Goal: Obtain resource: Download file/media

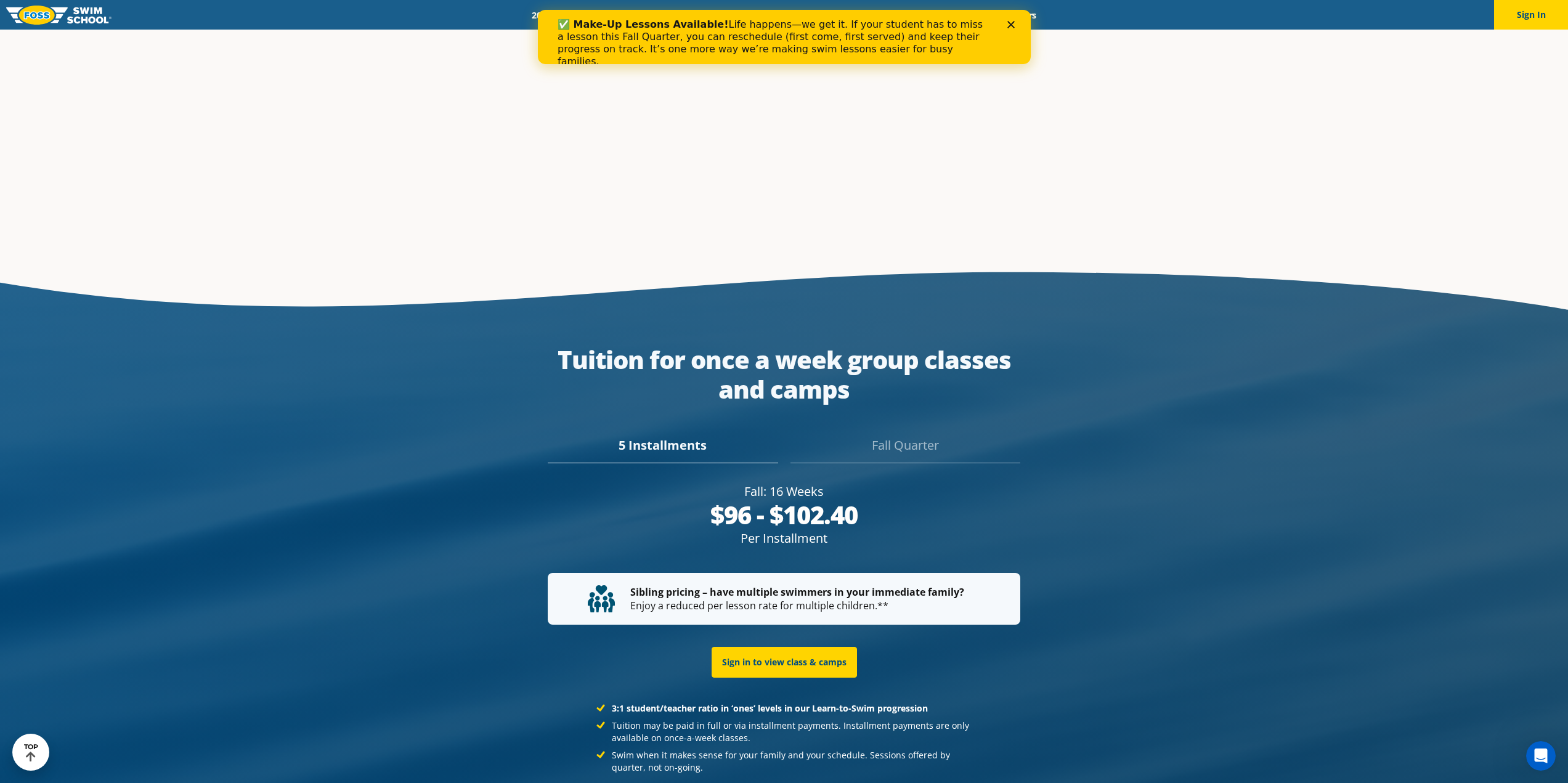
scroll to position [2543, 0]
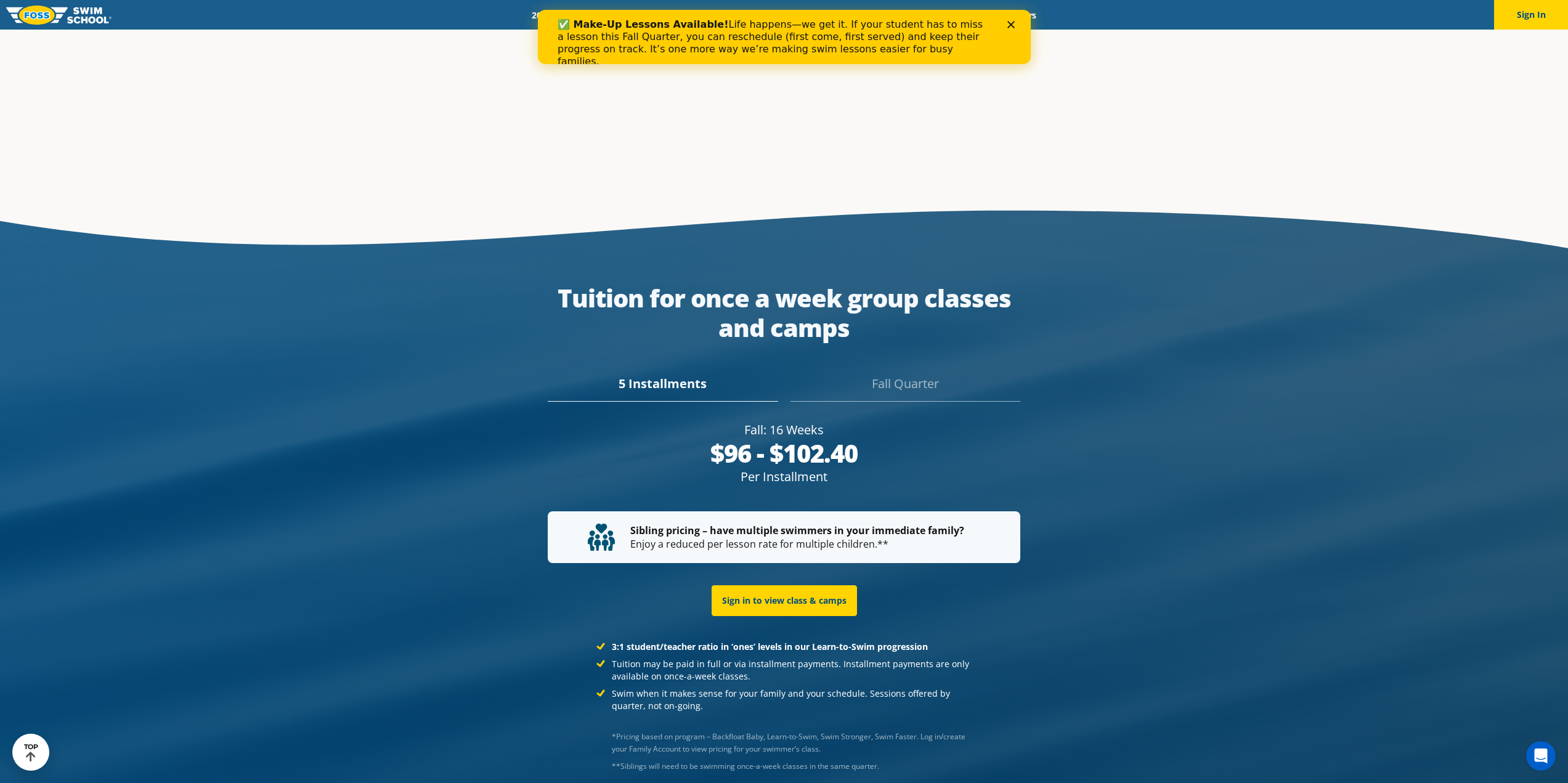
click at [959, 374] on div "Fall Quarter" at bounding box center [905, 388] width 230 height 27
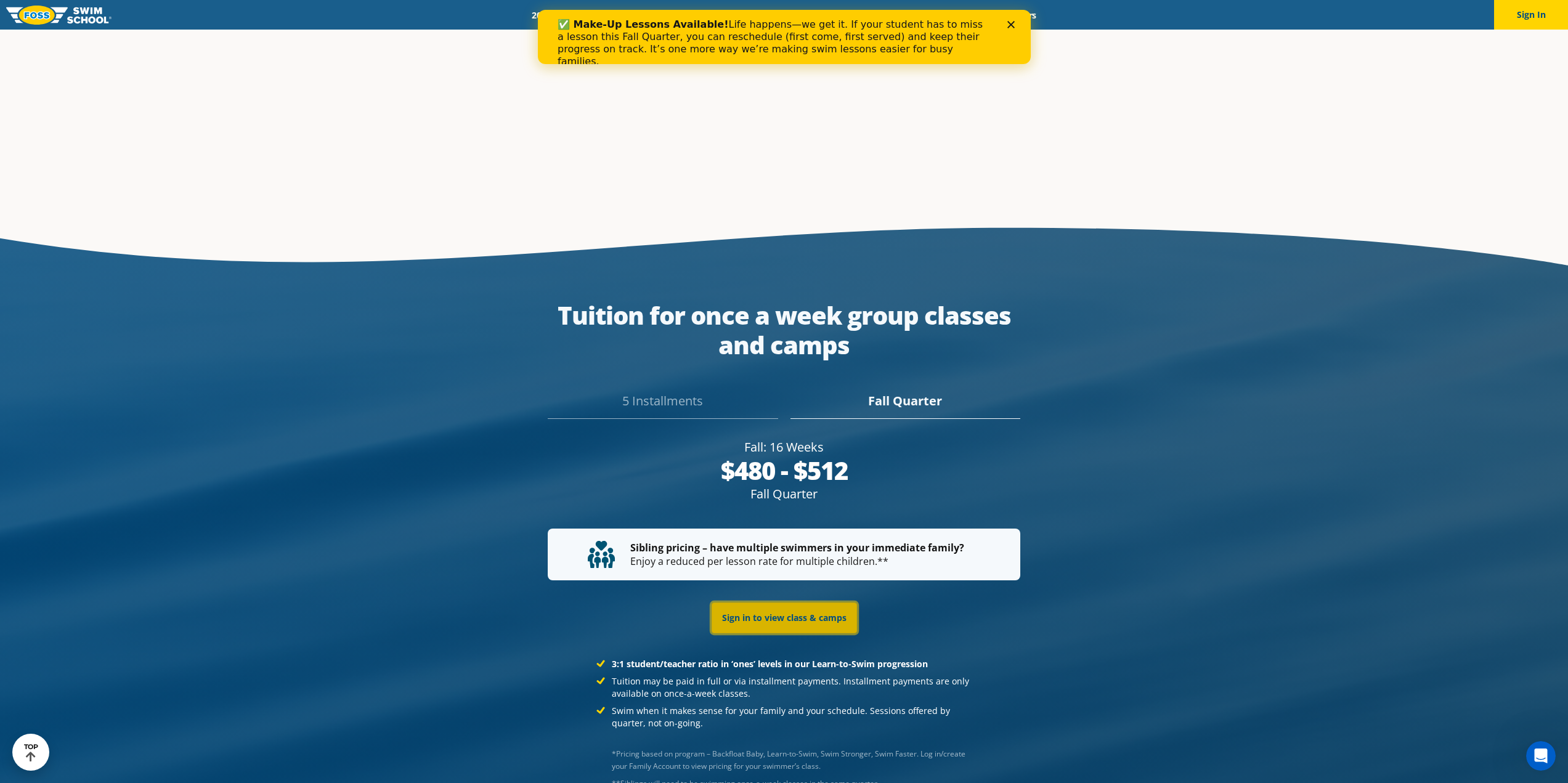
drag, startPoint x: 765, startPoint y: 584, endPoint x: 995, endPoint y: 547, distance: 233.0
click at [765, 603] on link "Sign in to view class & camps" at bounding box center [784, 618] width 145 height 30
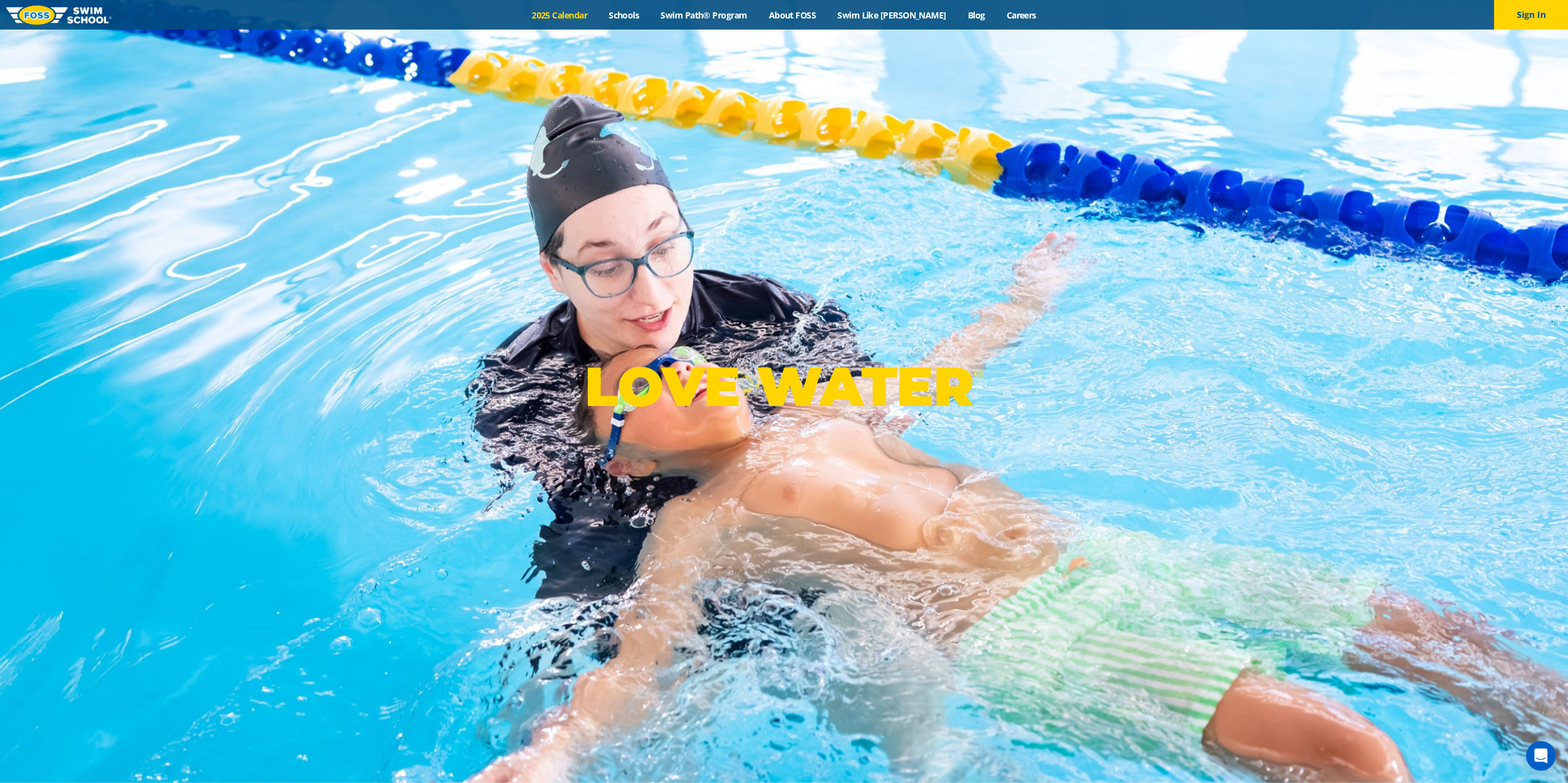
click at [569, 16] on link "2025 Calendar" at bounding box center [559, 15] width 77 height 12
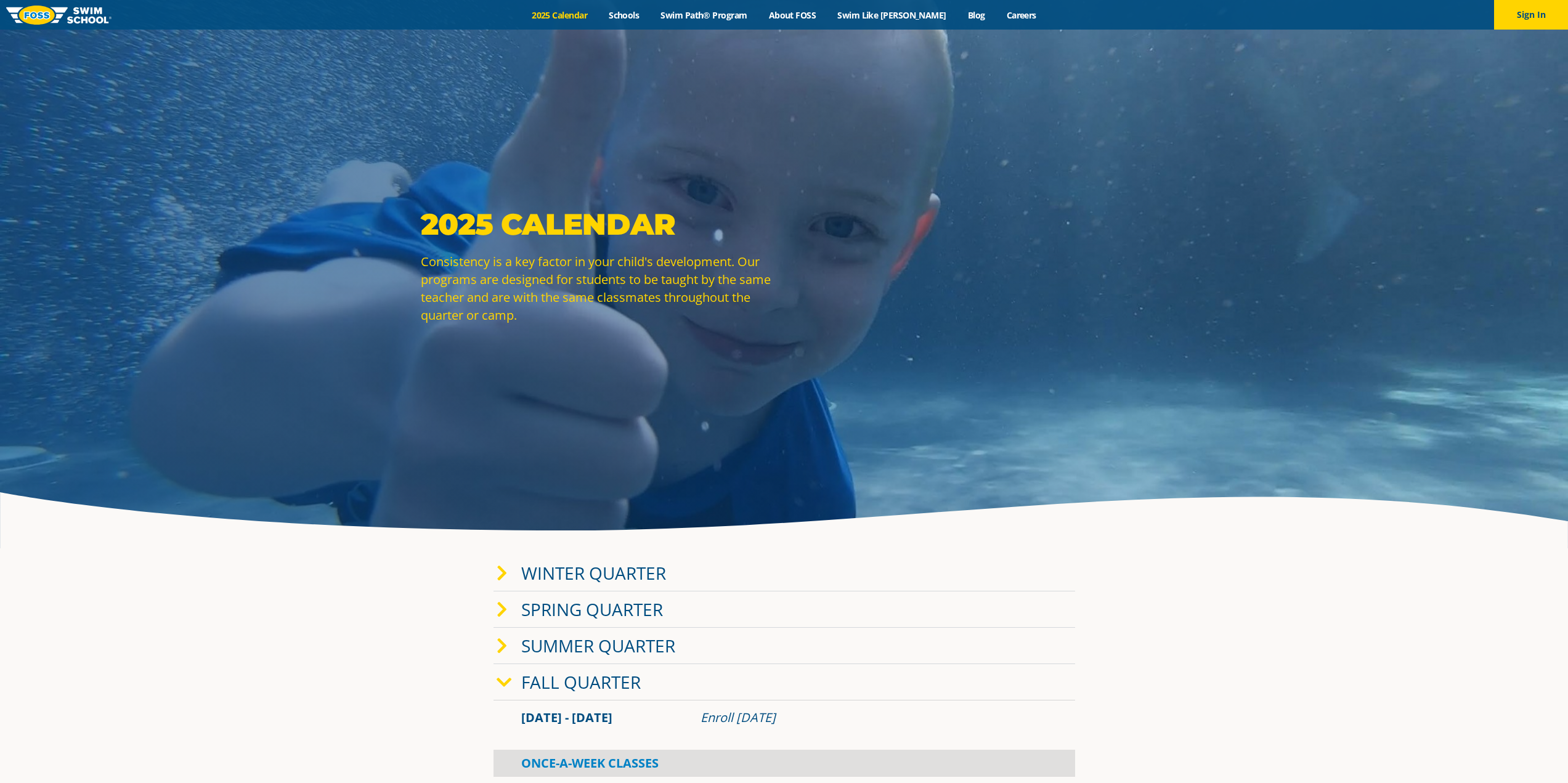
click at [503, 571] on icon at bounding box center [502, 573] width 11 height 17
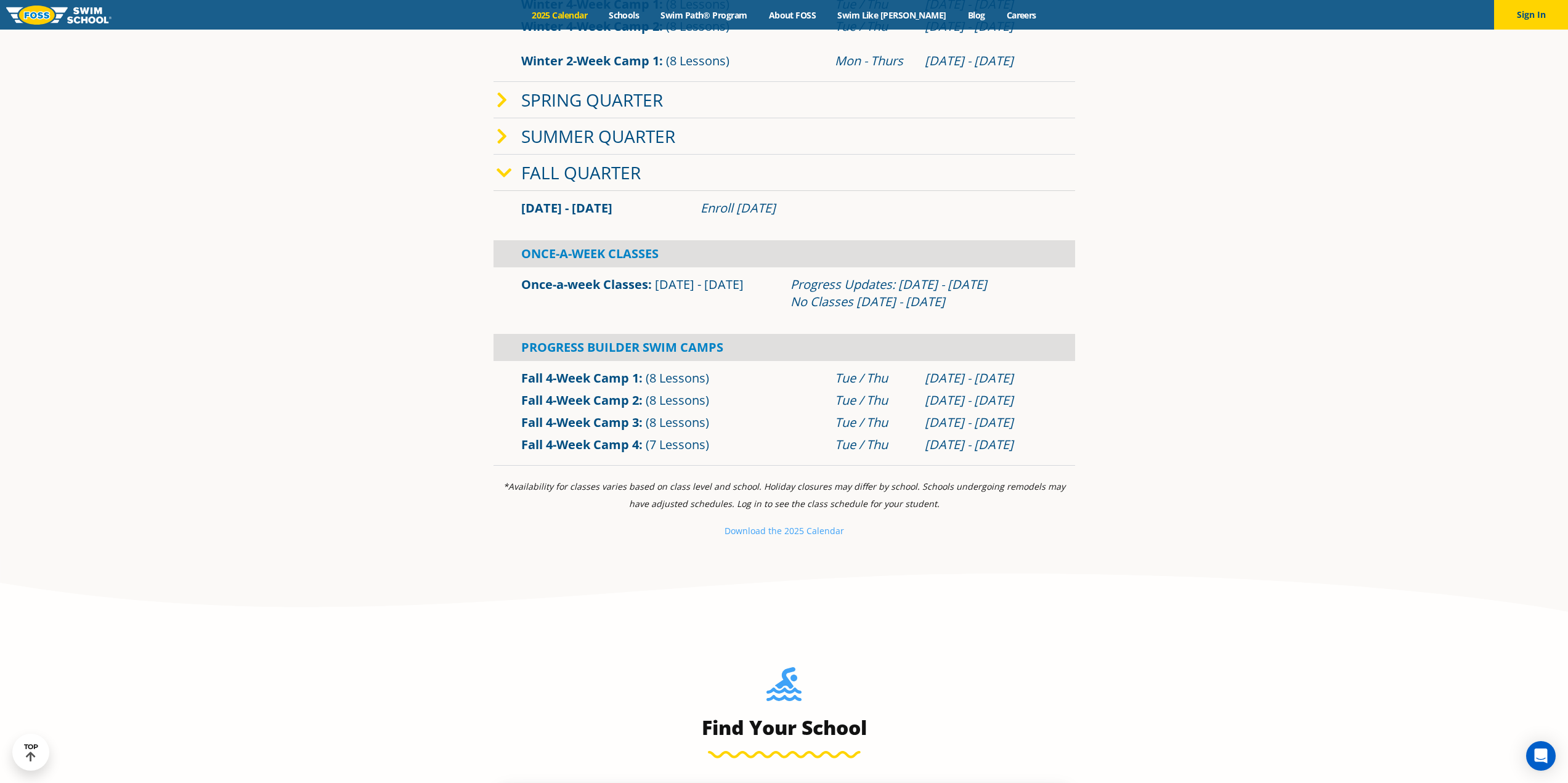
scroll to position [863, 0]
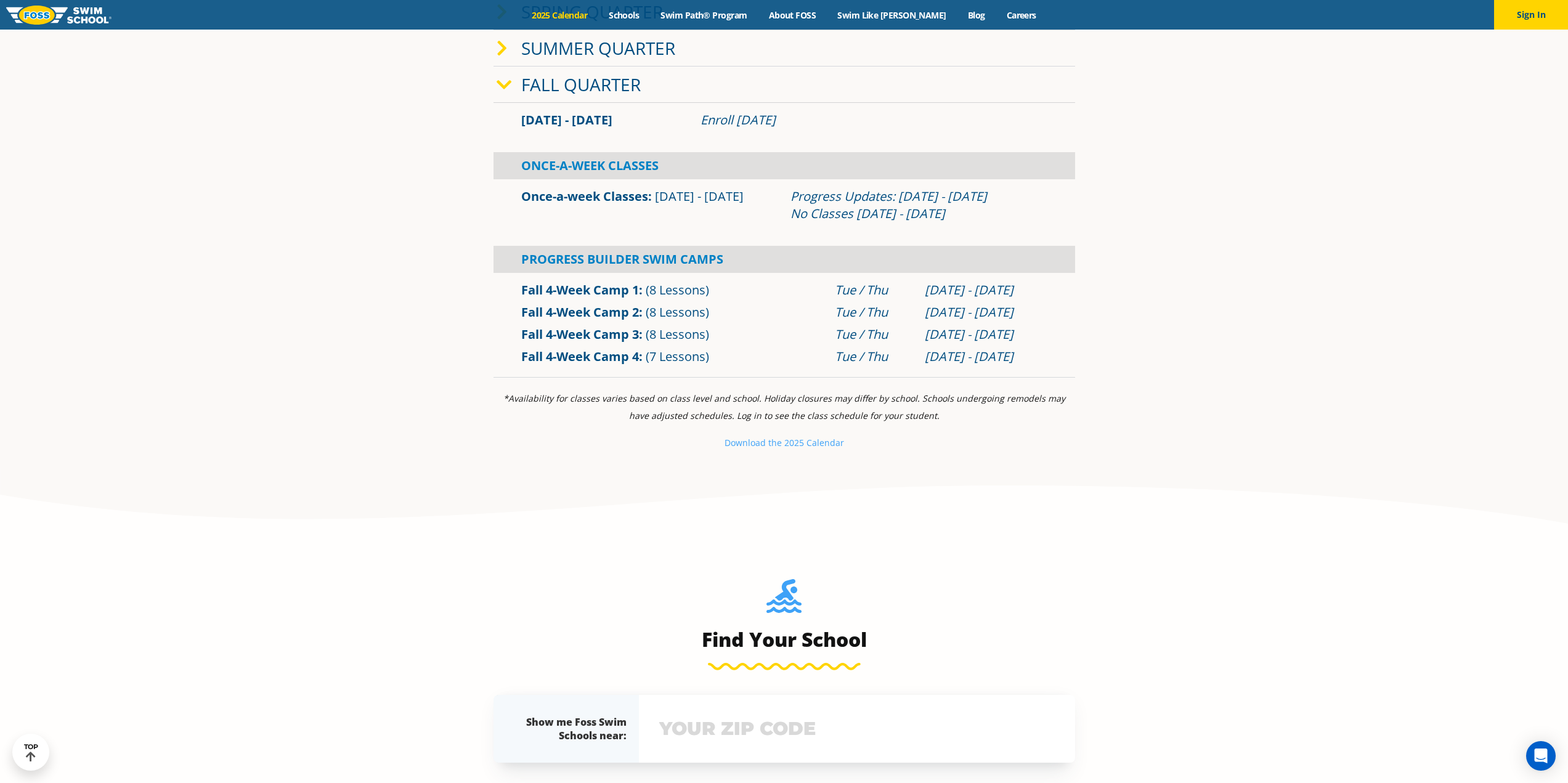
click at [773, 449] on p "Download th e 2025 Calendar" at bounding box center [785, 443] width 582 height 17
click at [775, 446] on small "Download th" at bounding box center [750, 442] width 52 height 12
